Goal: Task Accomplishment & Management: Use online tool/utility

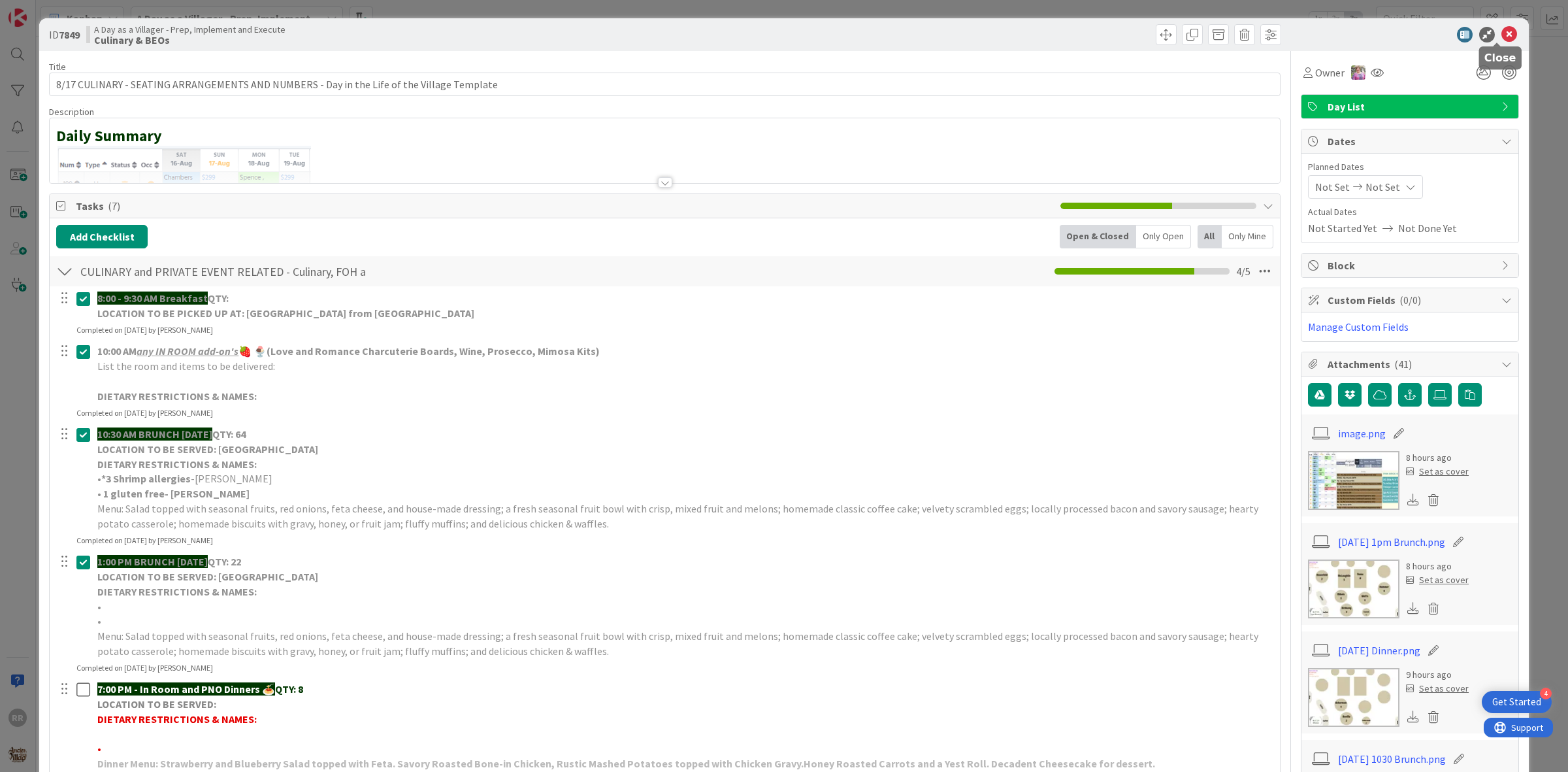
click at [1502, 33] on icon at bounding box center [1509, 35] width 15 height 15
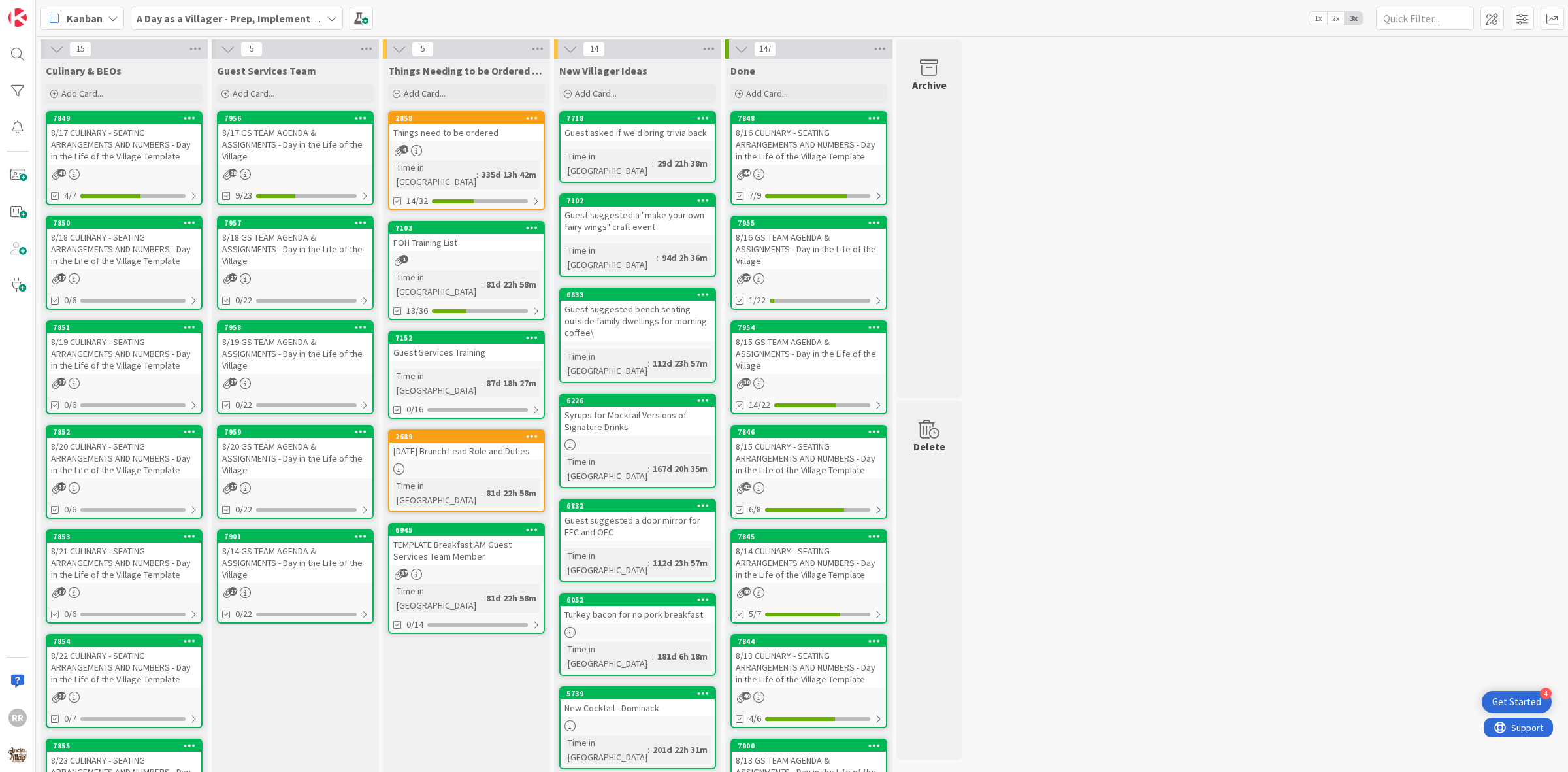
click at [113, 245] on div "8/18 CULINARY - SEATING ARRANGEMENTS AND NUMBERS - Day in the Life of the Villa…" at bounding box center [124, 249] width 154 height 40
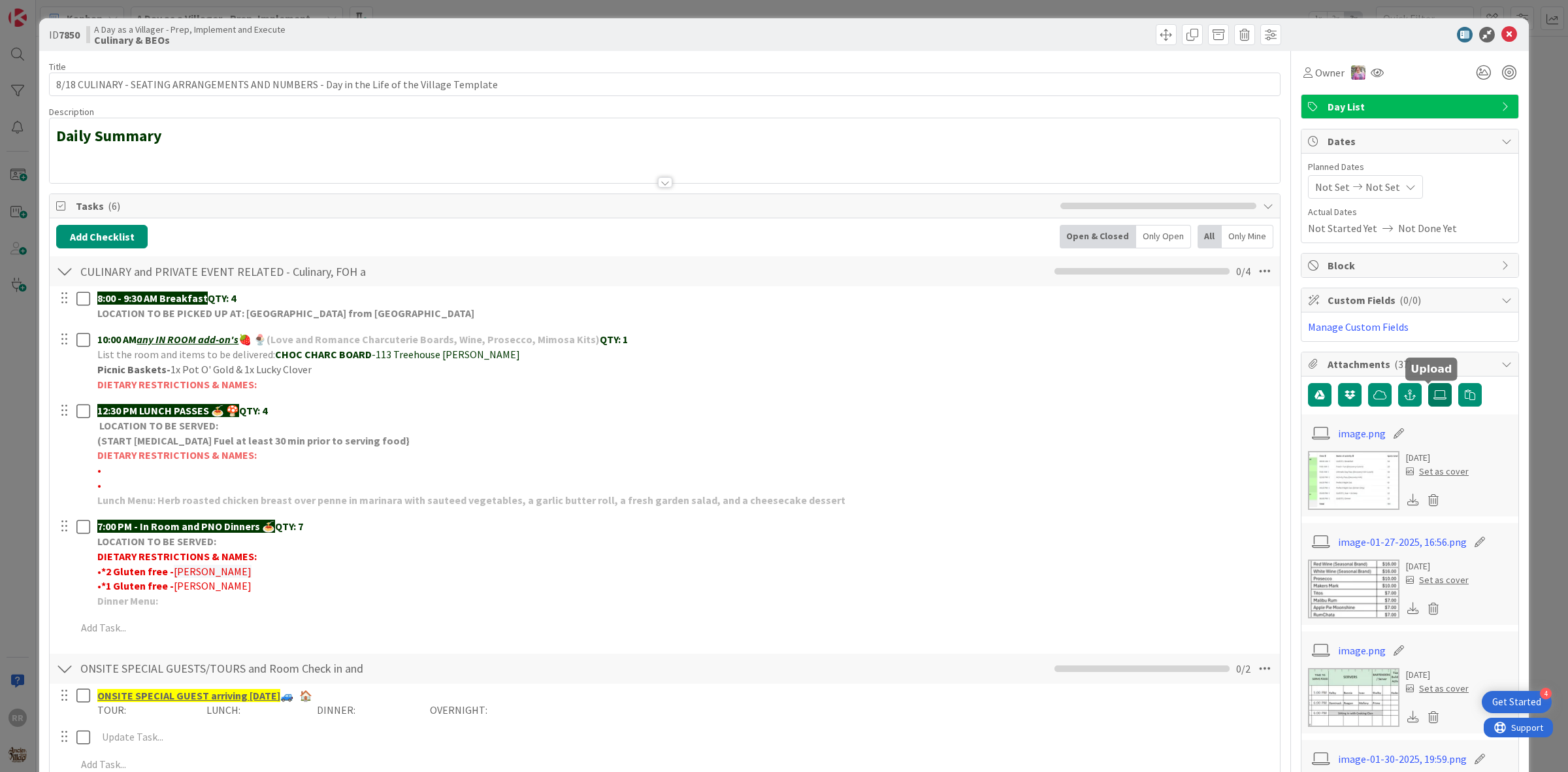
click at [1433, 395] on icon at bounding box center [1440, 395] width 13 height 11
click at [1429, 383] on input "file" at bounding box center [1429, 383] width 0 height 0
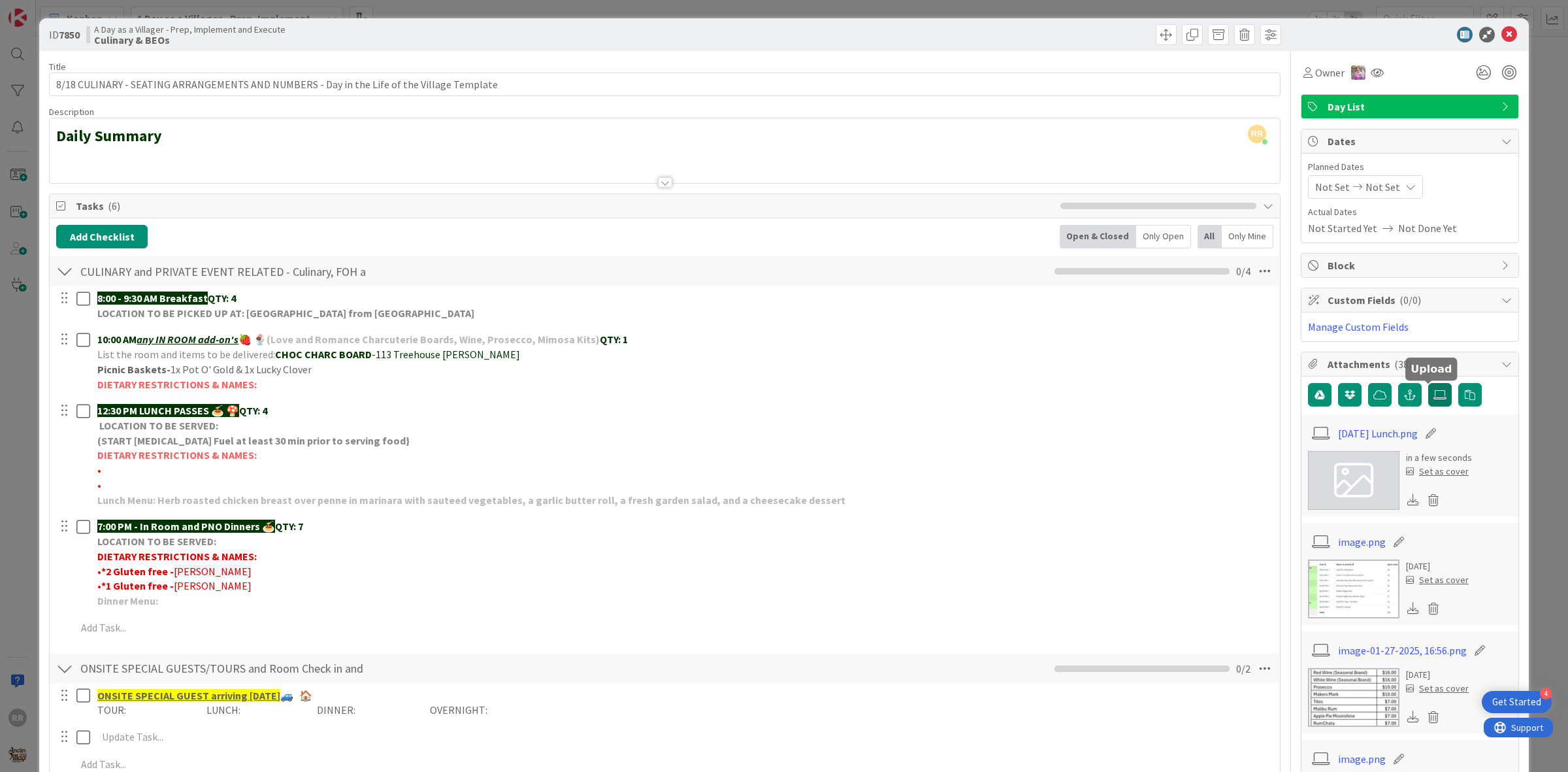
click at [1433, 400] on icon at bounding box center [1440, 395] width 13 height 11
click at [1429, 383] on input "file" at bounding box center [1429, 383] width 0 height 0
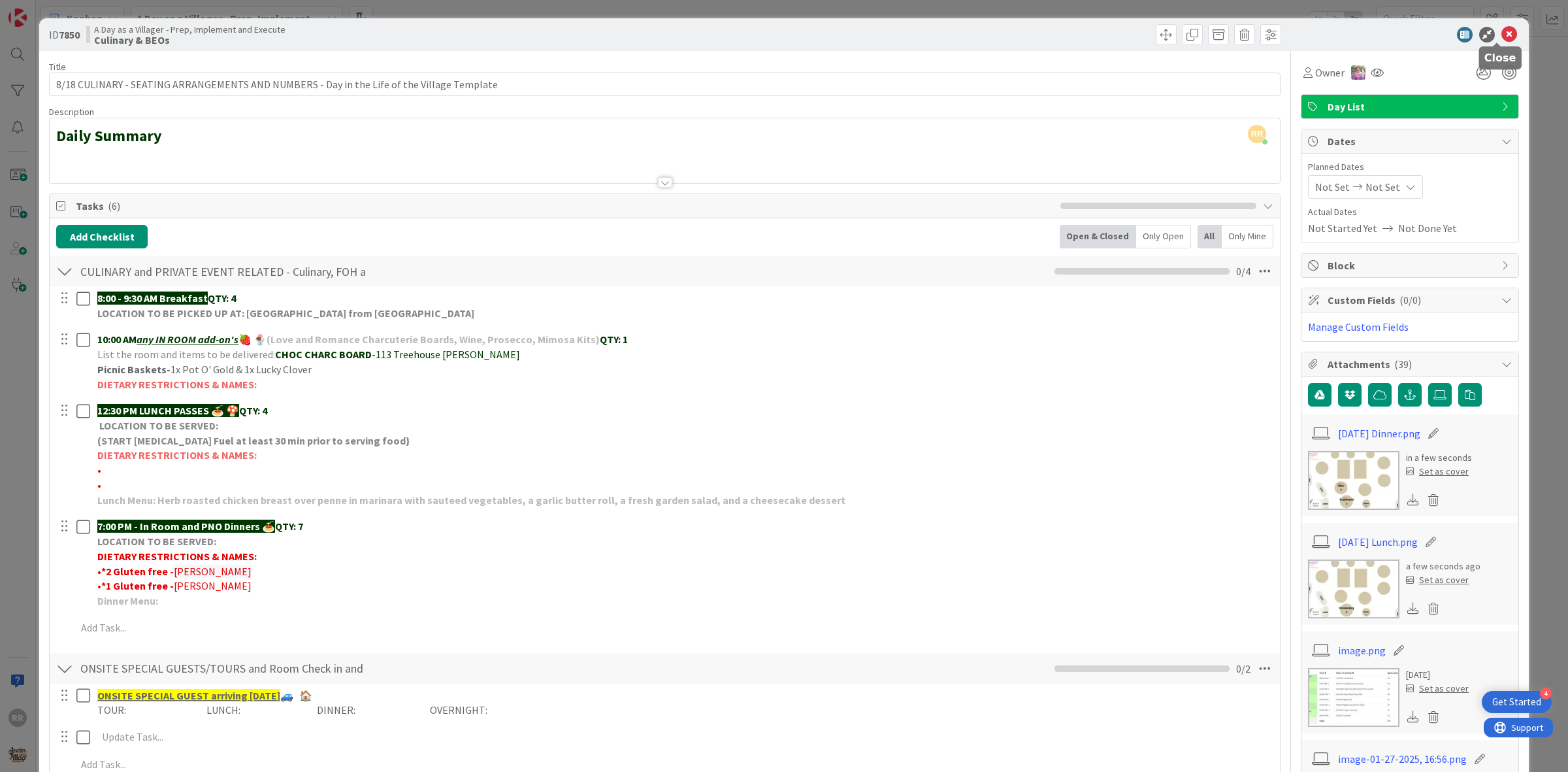
click at [1502, 30] on icon at bounding box center [1509, 35] width 15 height 15
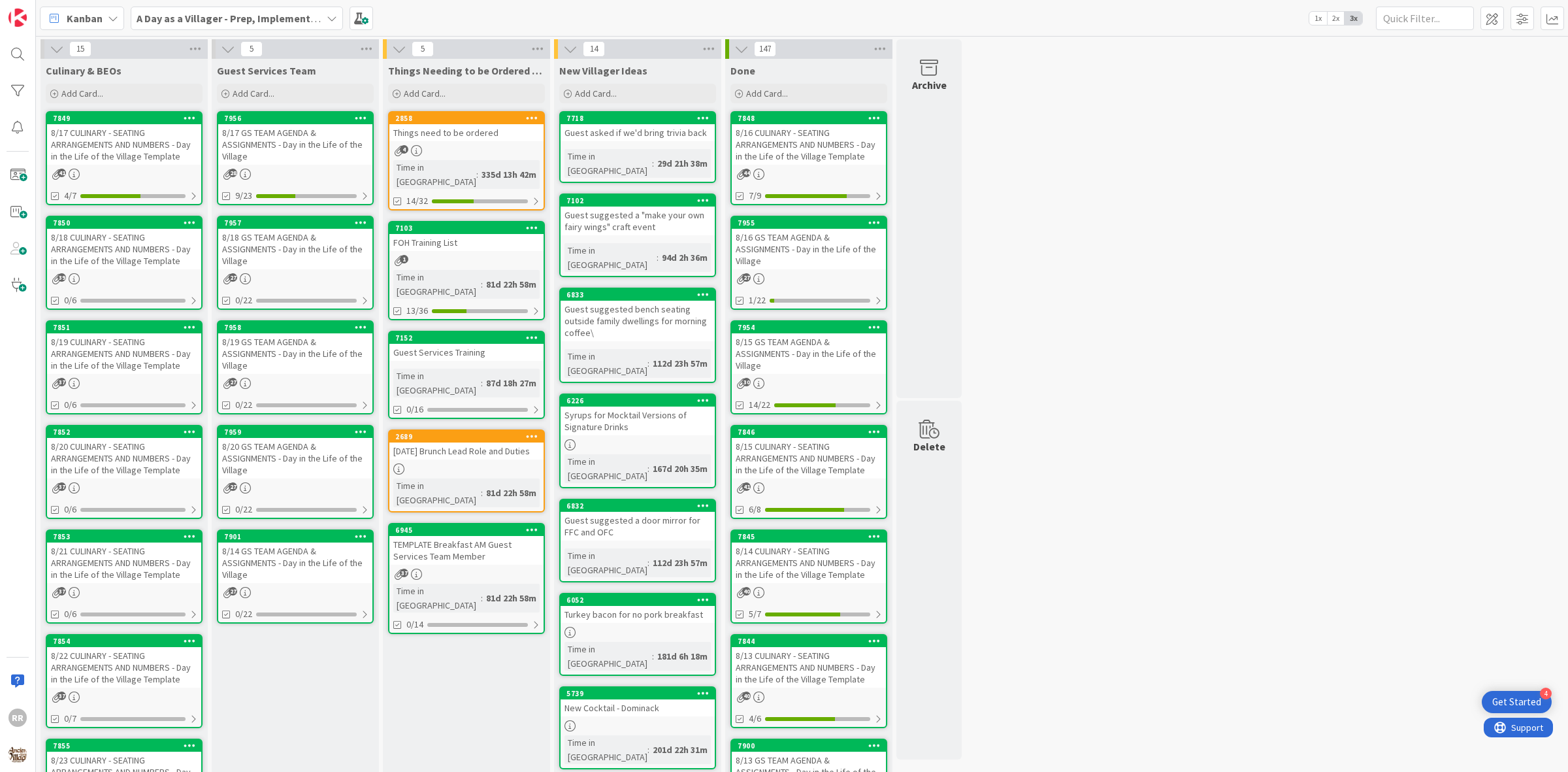
click at [135, 354] on div "8/19 CULINARY - SEATING ARRANGEMENTS AND NUMBERS - Day in the Life of the Villa…" at bounding box center [124, 354] width 154 height 40
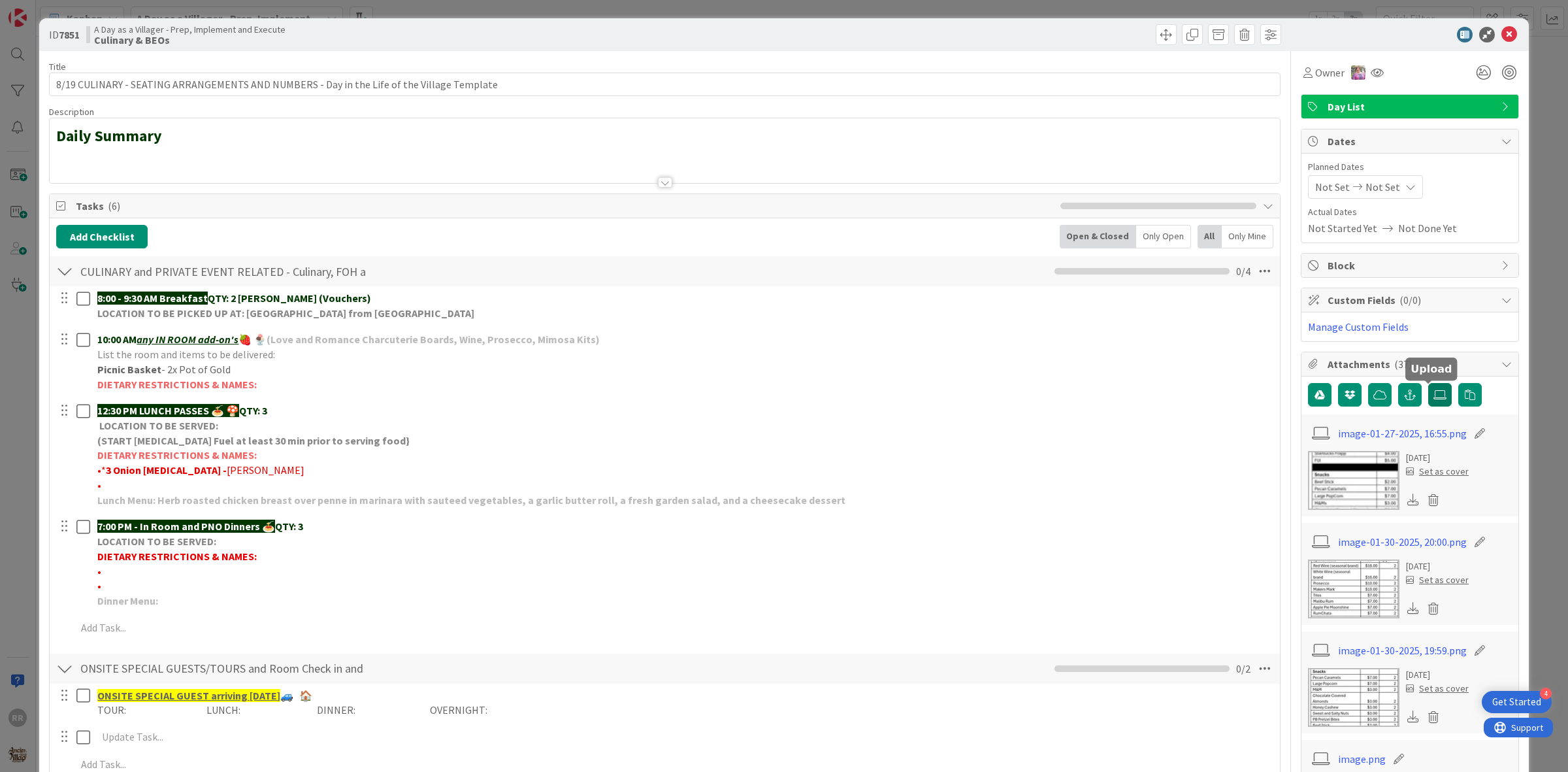
click at [1432, 387] on label at bounding box center [1440, 395] width 23 height 23
click at [1429, 383] on input "file" at bounding box center [1429, 383] width 0 height 0
click at [1433, 398] on icon at bounding box center [1440, 395] width 13 height 11
click at [1429, 383] on input "file" at bounding box center [1429, 383] width 0 height 0
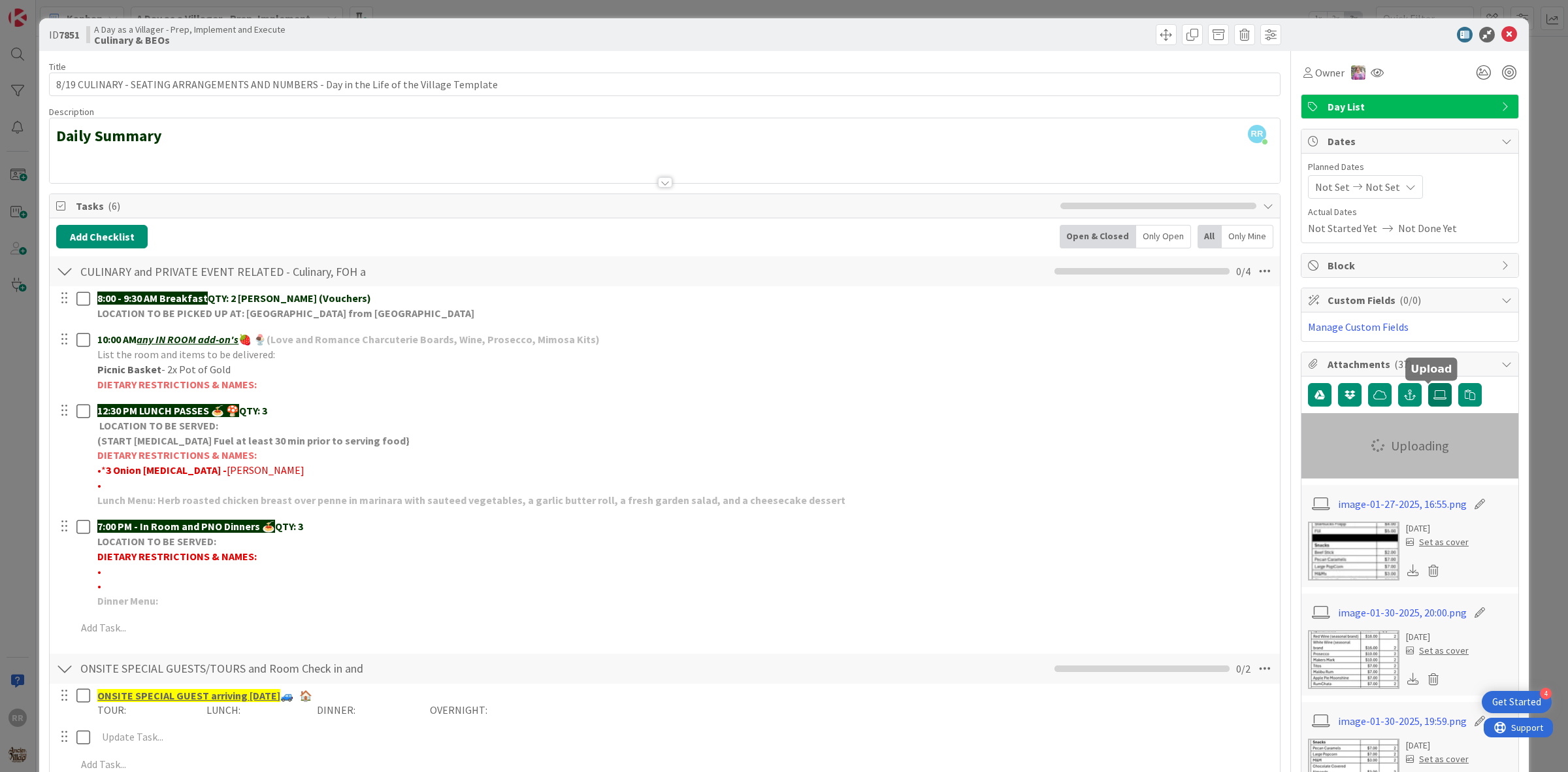
click at [1437, 396] on label at bounding box center [1440, 395] width 23 height 23
click at [1429, 383] on input "file" at bounding box center [1429, 383] width 0 height 0
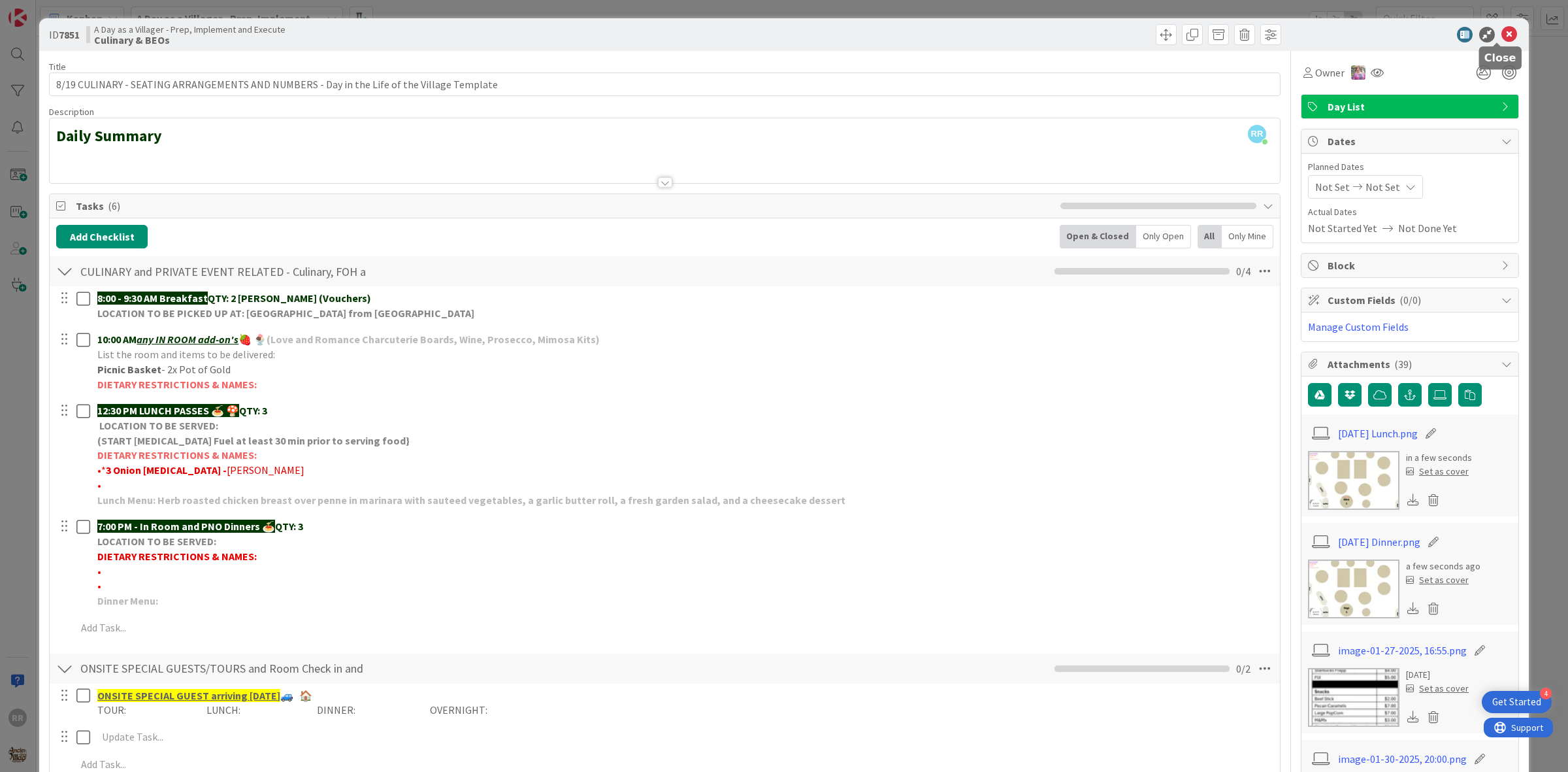
click at [1502, 38] on icon at bounding box center [1509, 35] width 15 height 15
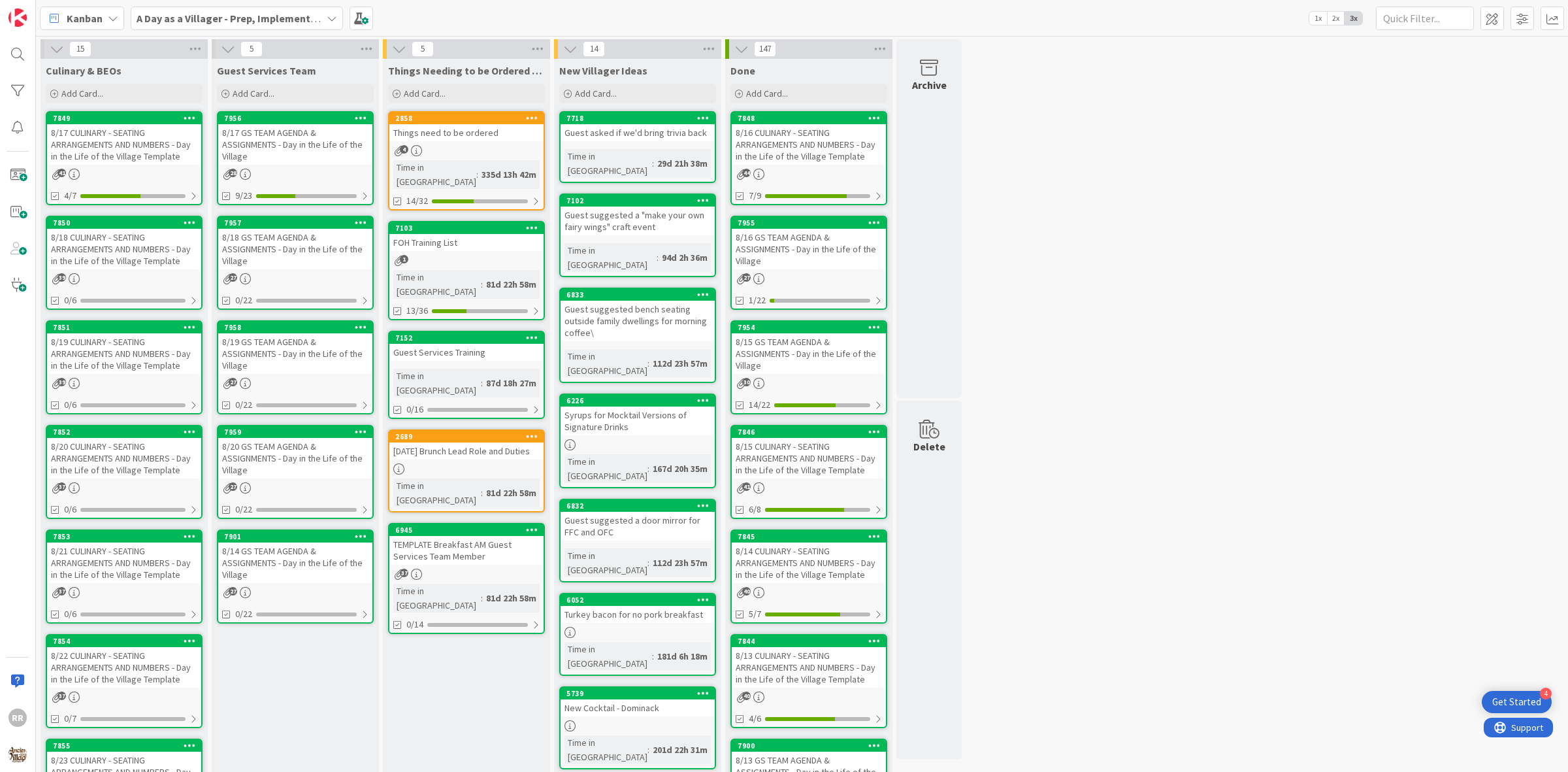
click at [475, 121] on div "2858" at bounding box center [469, 118] width 148 height 9
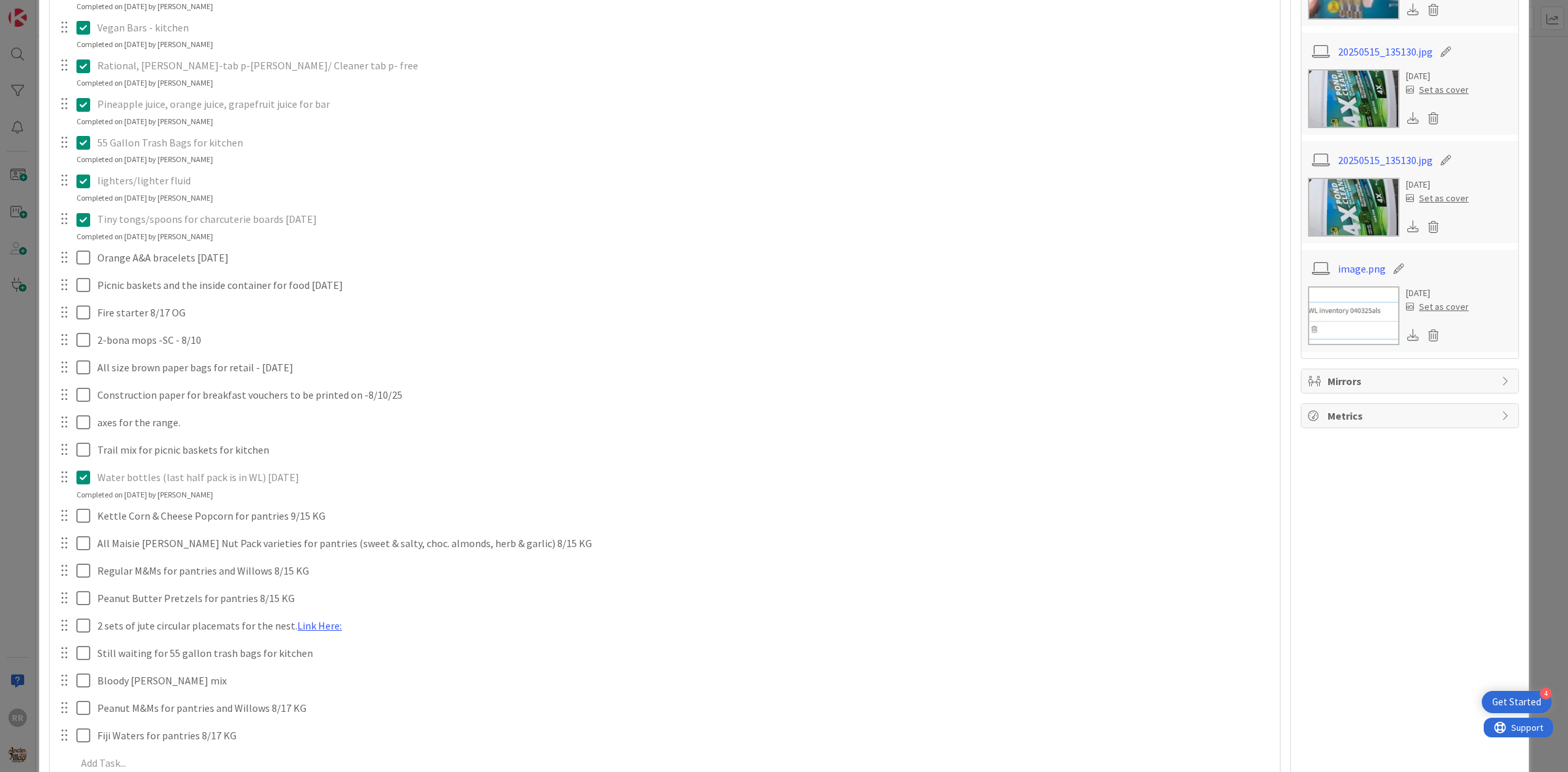
scroll to position [572, 0]
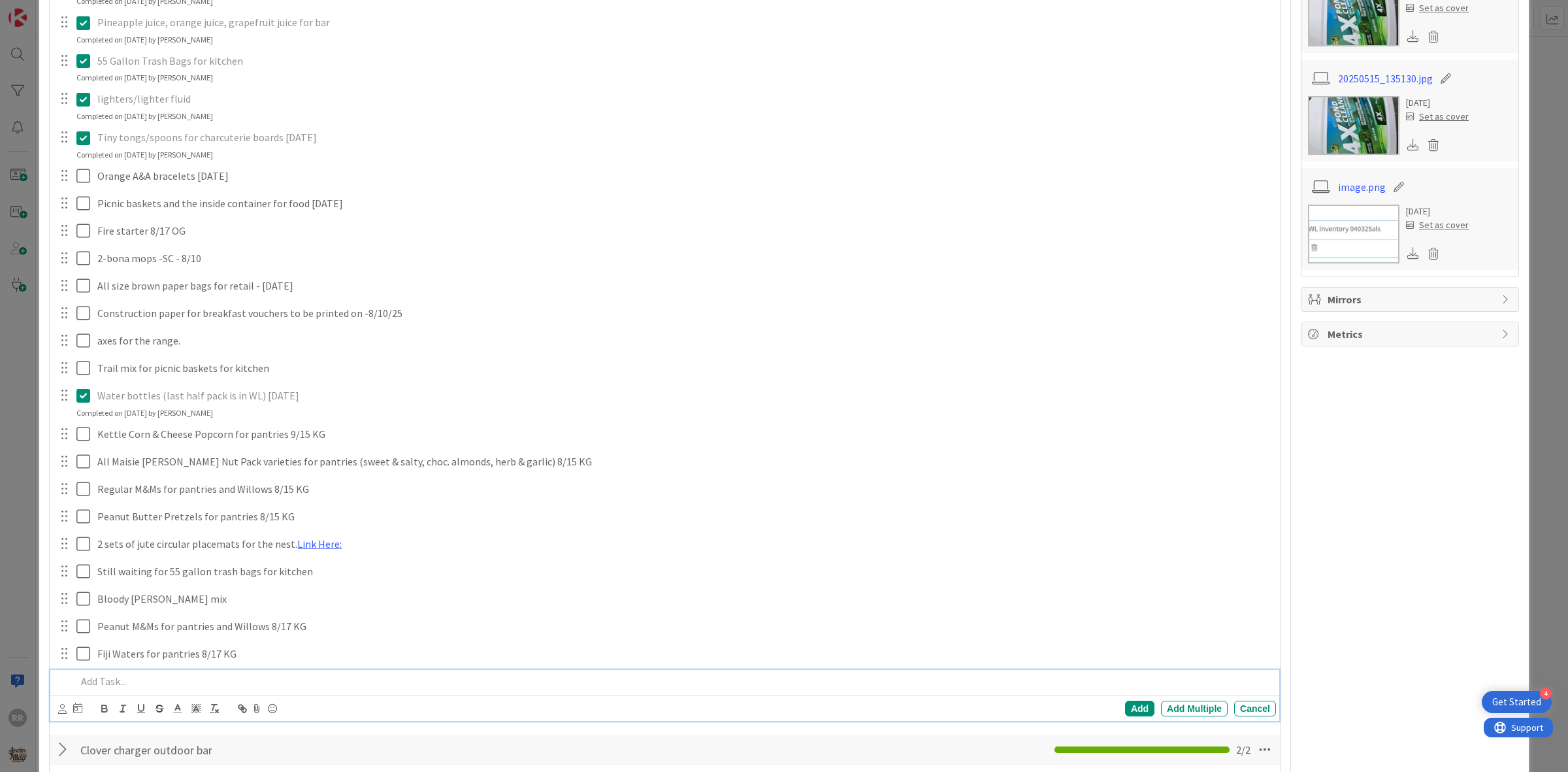
click at [136, 684] on p at bounding box center [673, 681] width 1195 height 15
click at [1130, 711] on div "Add" at bounding box center [1140, 709] width 29 height 15
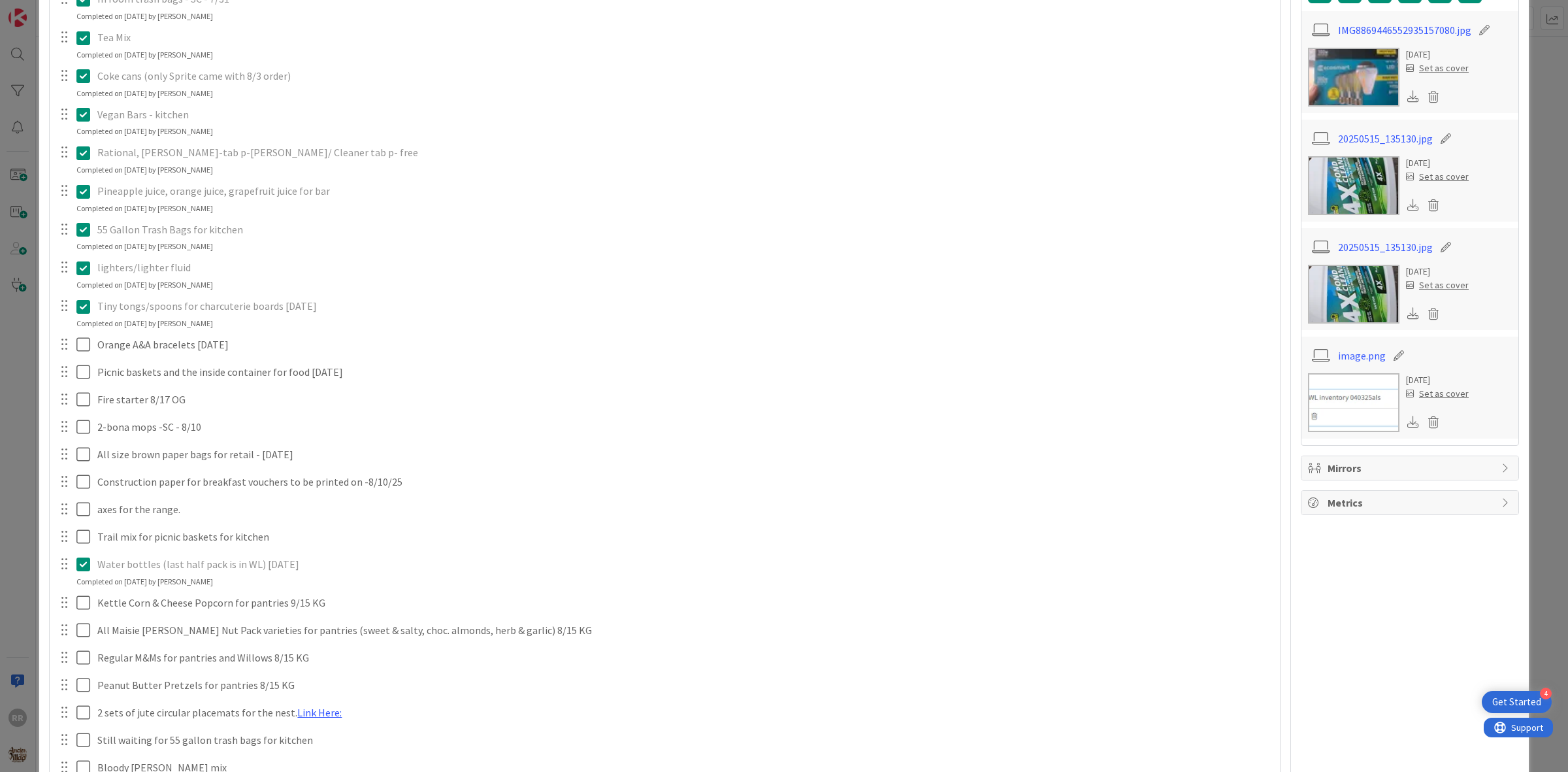
scroll to position [0, 0]
